Goal: Information Seeking & Learning: Learn about a topic

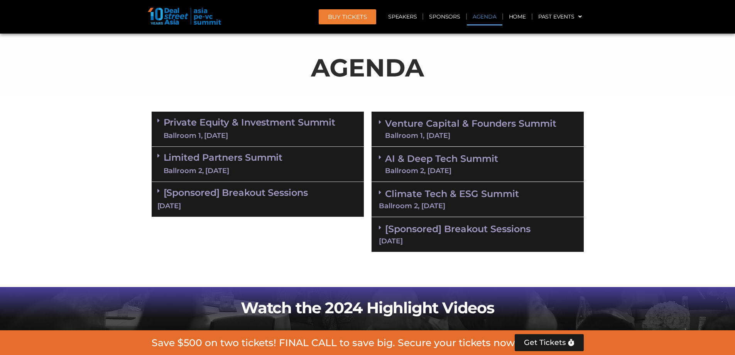
scroll to position [424, 0]
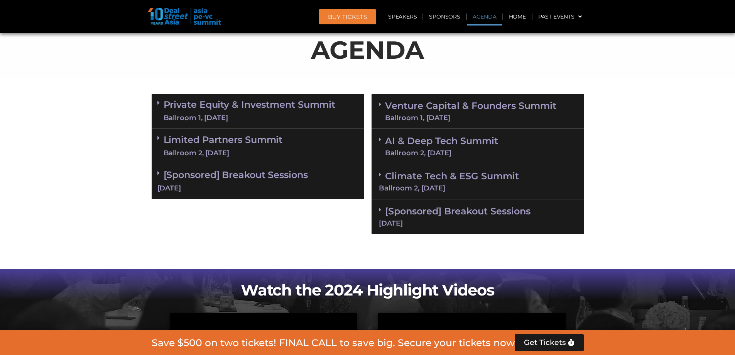
click at [208, 117] on div "Ballroom 1, [DATE]" at bounding box center [250, 118] width 172 height 10
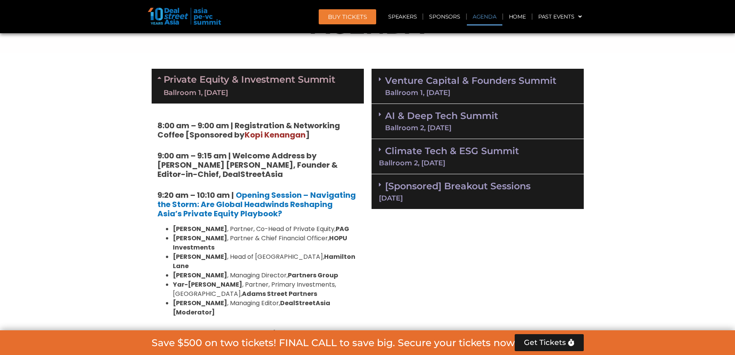
scroll to position [501, 0]
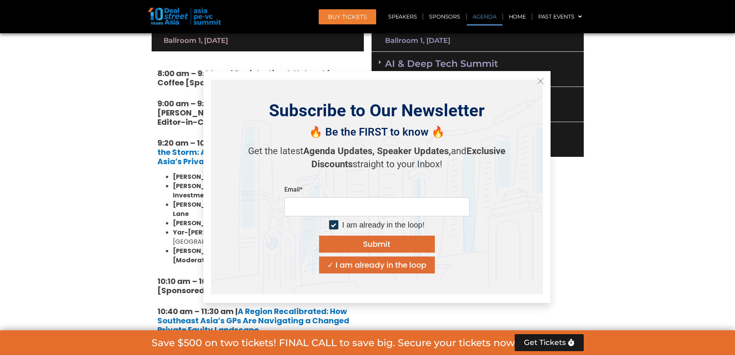
click at [542, 80] on icon "Close" at bounding box center [540, 81] width 7 height 7
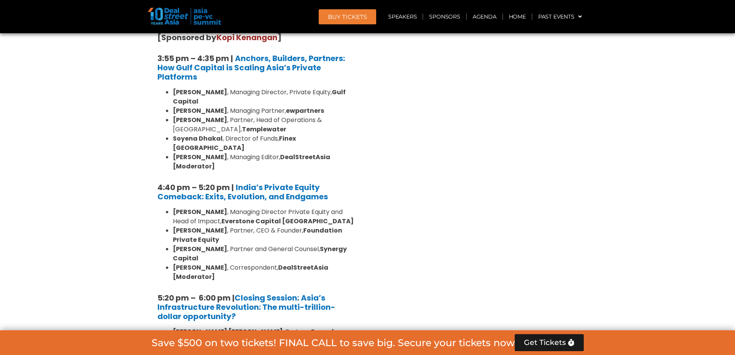
scroll to position [1466, 0]
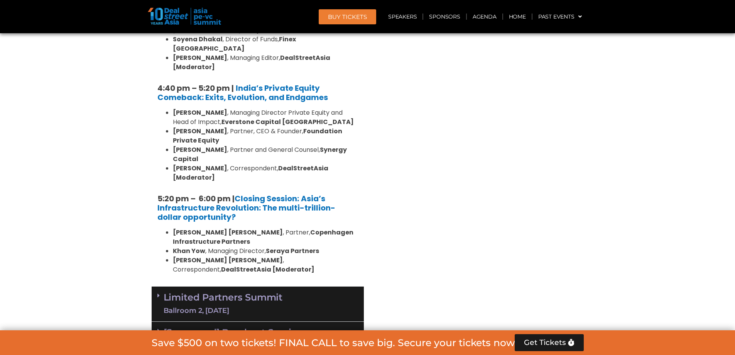
click at [218, 306] on div "Ballroom 2, [DATE]" at bounding box center [223, 311] width 119 height 10
click at [253, 306] on div "Ballroom 2, [DATE]" at bounding box center [223, 311] width 119 height 10
click at [250, 306] on div "Ballroom 2, [DATE]" at bounding box center [223, 311] width 119 height 10
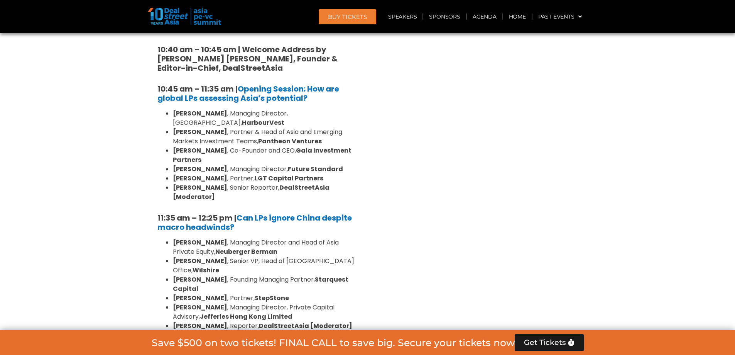
scroll to position [1774, 0]
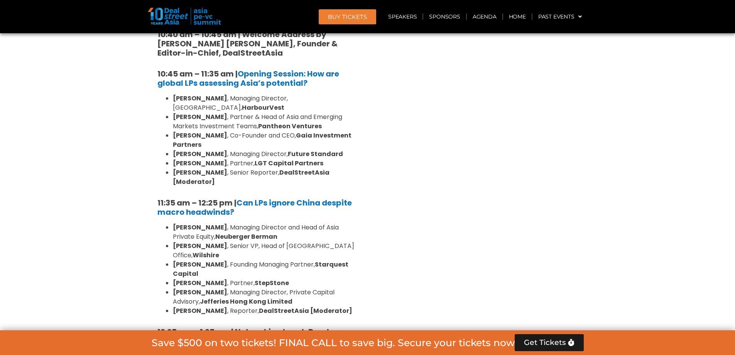
drag, startPoint x: 294, startPoint y: 214, endPoint x: 150, endPoint y: 190, distance: 146.6
drag, startPoint x: 301, startPoint y: 219, endPoint x: 219, endPoint y: 198, distance: 84.5
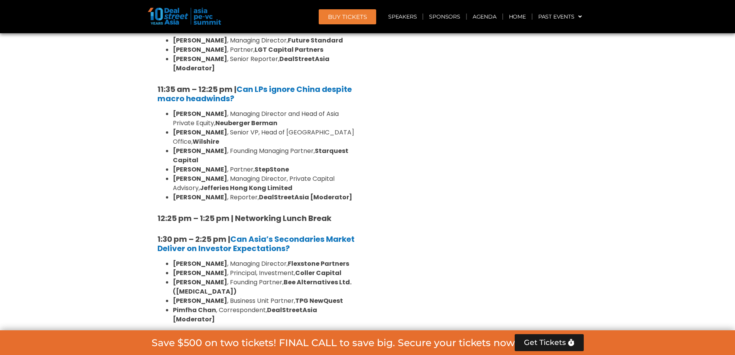
scroll to position [1890, 0]
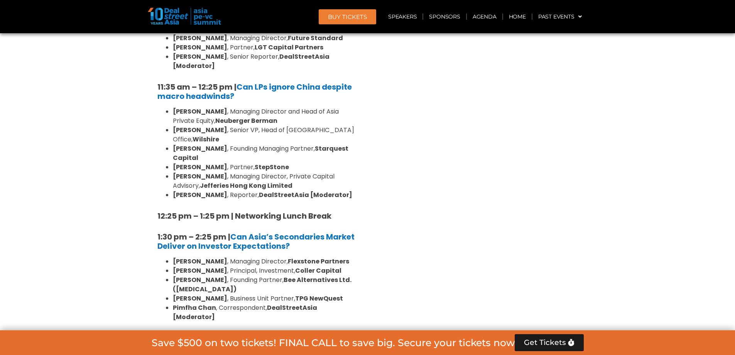
drag, startPoint x: 298, startPoint y: 96, endPoint x: 149, endPoint y: 85, distance: 149.7
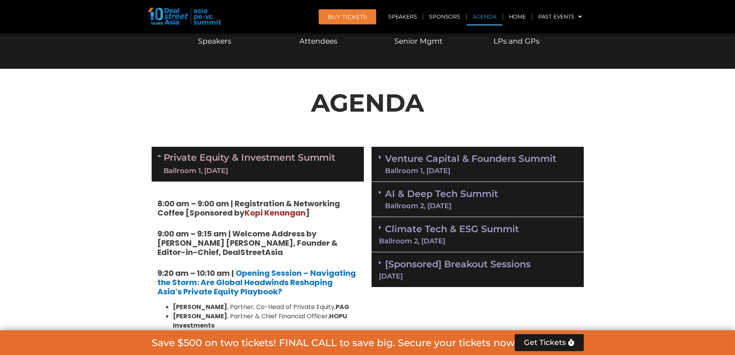
scroll to position [386, 0]
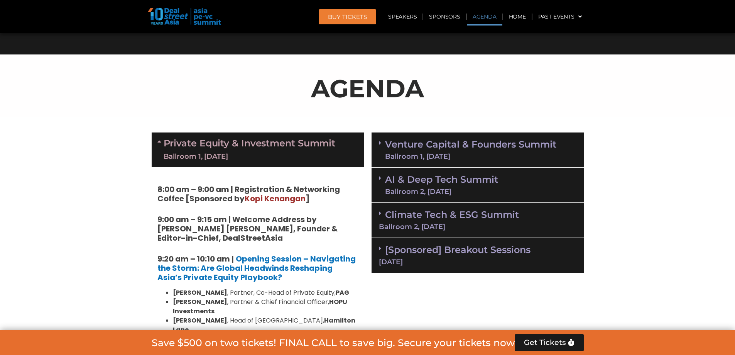
click at [231, 159] on div "Ballroom 1, [DATE]" at bounding box center [250, 157] width 172 height 10
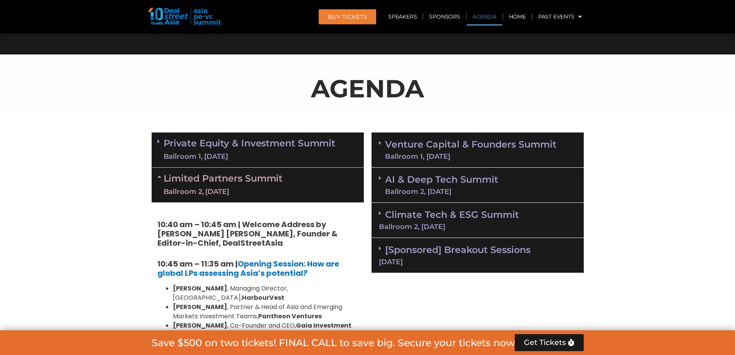
click at [223, 189] on div "Ballroom 2, [DATE]" at bounding box center [223, 192] width 119 height 10
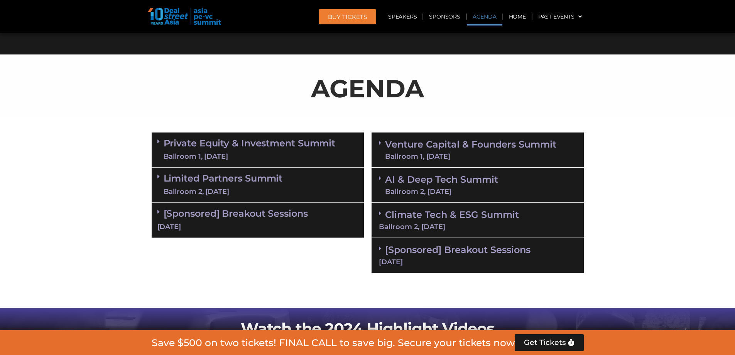
click at [227, 187] on div "Ballroom 2, [DATE]" at bounding box center [223, 192] width 119 height 10
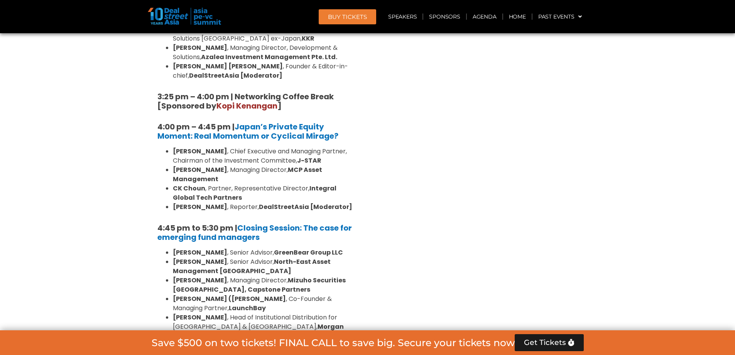
scroll to position [1119, 0]
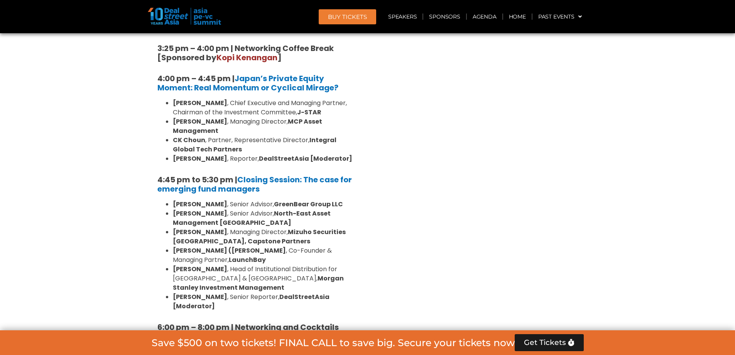
drag, startPoint x: 271, startPoint y: 142, endPoint x: 235, endPoint y: 136, distance: 36.3
click at [235, 175] on h5 "4:45 pm to 5:30 pm | Closing Session: The case for emerging fund managers" at bounding box center [257, 184] width 201 height 19
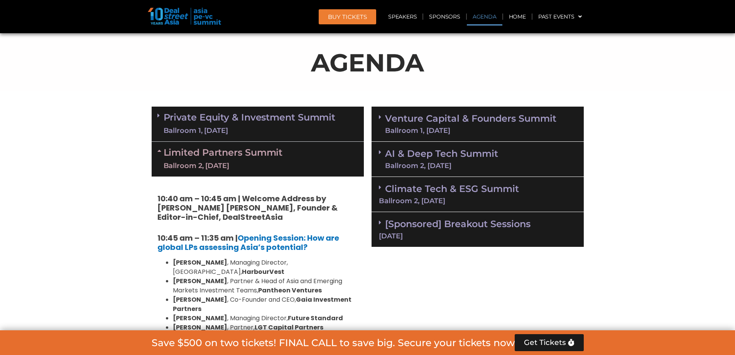
scroll to position [386, 0]
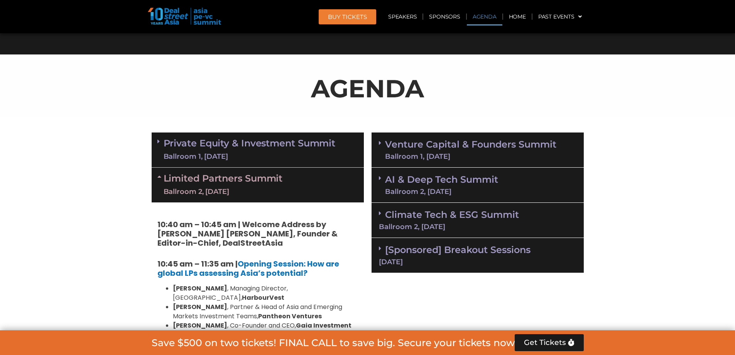
click at [274, 178] on link "Limited Partners [GEOGRAPHIC_DATA] 2, [DATE]" at bounding box center [223, 184] width 119 height 23
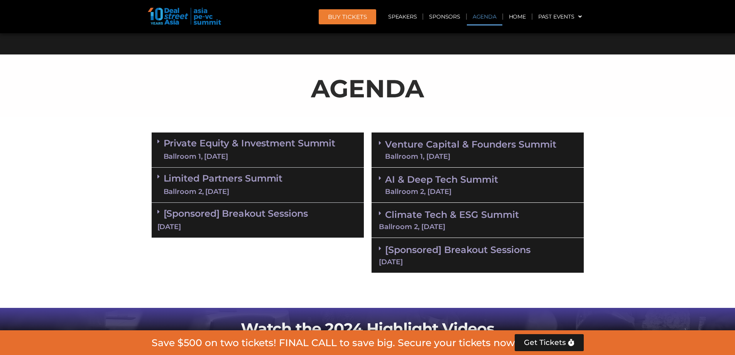
click at [245, 148] on link "Private Equity & Investment Summit Ballroom 1, [DATE]" at bounding box center [250, 149] width 172 height 23
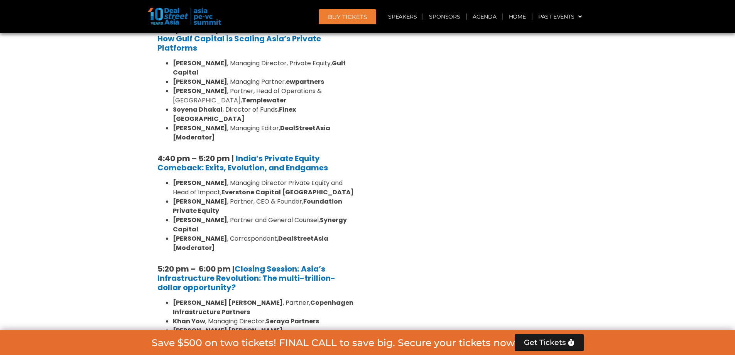
scroll to position [1389, 0]
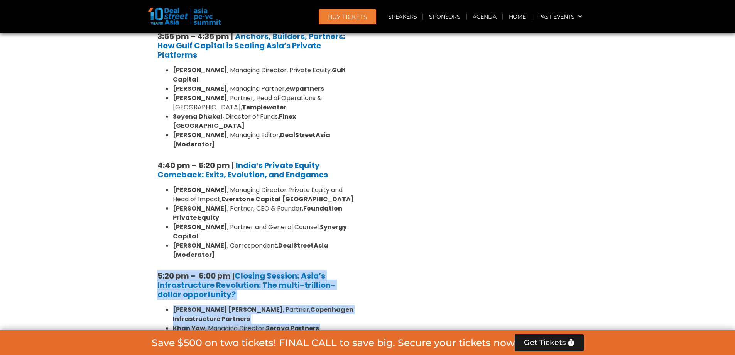
drag, startPoint x: 209, startPoint y: 210, endPoint x: 152, endPoint y: 157, distance: 77.5
copy div "5:20 pm – 6:00 pm | Closing Session: Asia’s Infrastructure Revolution: The mult…"
